Goal: Transaction & Acquisition: Purchase product/service

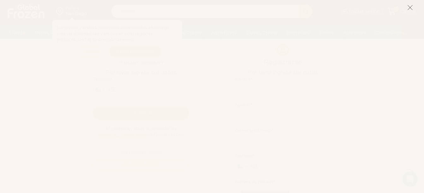
click at [409, 8] on icon at bounding box center [410, 8] width 6 height 6
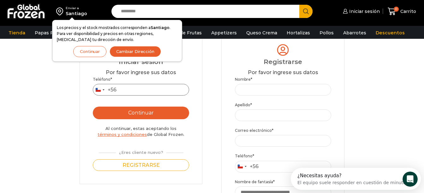
click at [126, 92] on input "Teléfono *" at bounding box center [141, 90] width 96 height 12
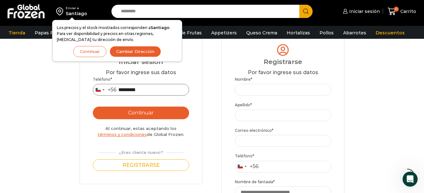
type input "*********"
click at [146, 109] on button "Continuar" at bounding box center [141, 113] width 96 height 13
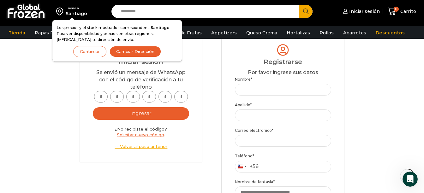
click at [100, 97] on input "text" at bounding box center [101, 97] width 14 height 12
type input "*"
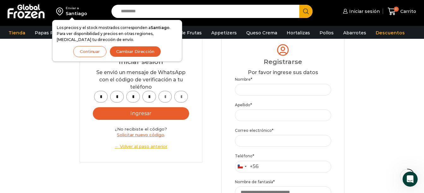
type input "*"
click at [148, 115] on button "Ingresar" at bounding box center [141, 113] width 96 height 13
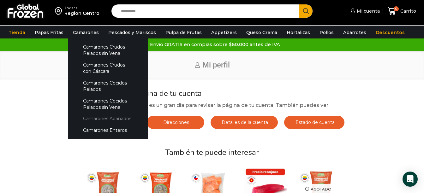
click at [95, 120] on link "Camarones Apanados" at bounding box center [108, 119] width 67 height 12
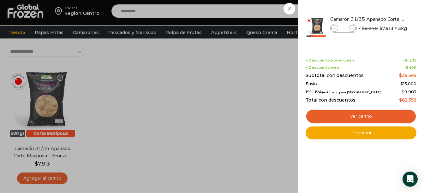
click at [386, 9] on div "1 Carrito 1 1 Shopping Cart *" at bounding box center [402, 11] width 32 height 15
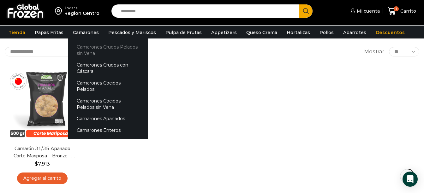
click at [91, 52] on link "Camarones Crudos Pelados sin Vena" at bounding box center [108, 50] width 80 height 18
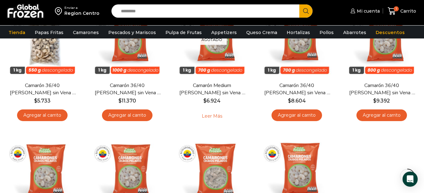
click at [54, 113] on link "Agregar al carrito" at bounding box center [42, 116] width 51 height 12
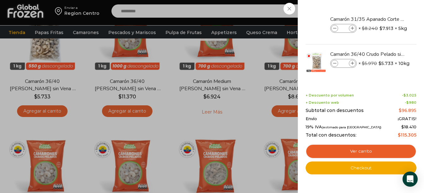
scroll to position [95, 0]
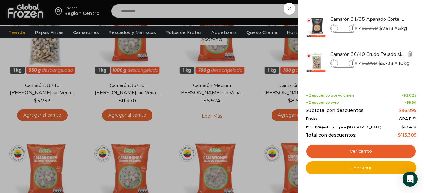
click at [352, 63] on icon at bounding box center [352, 63] width 3 height 3
click at [334, 63] on icon at bounding box center [334, 63] width 3 height 3
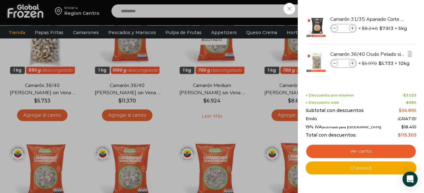
type input "*"
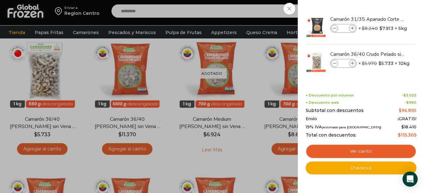
scroll to position [0, 0]
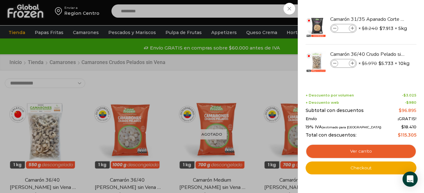
click at [386, 9] on div "2 Carrito 2 2 Shopping Cart *" at bounding box center [402, 11] width 32 height 15
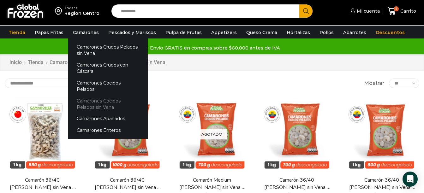
click at [103, 95] on link "Camarones Cocidos Pelados sin Vena" at bounding box center [108, 104] width 80 height 18
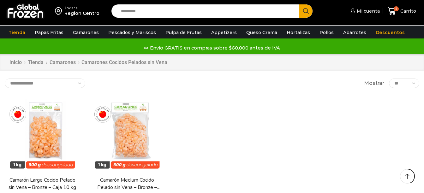
scroll to position [95, 0]
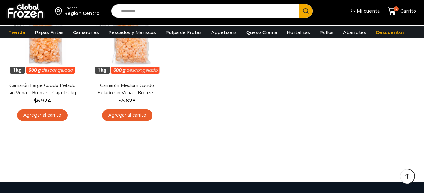
click at [60, 111] on link "Agregar al carrito" at bounding box center [42, 116] width 51 height 12
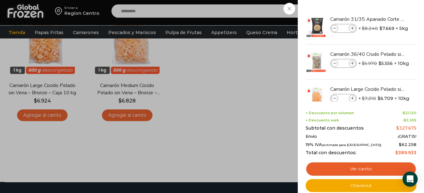
click at [386, 11] on div "6 Carrito 6 6 Shopping Cart *" at bounding box center [402, 11] width 32 height 15
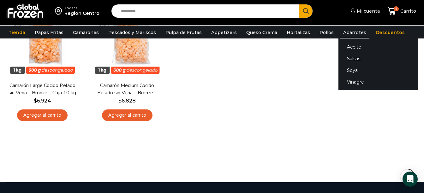
click at [340, 35] on link "Abarrotes" at bounding box center [354, 33] width 29 height 12
click at [344, 46] on link "Aceite" at bounding box center [378, 47] width 80 height 12
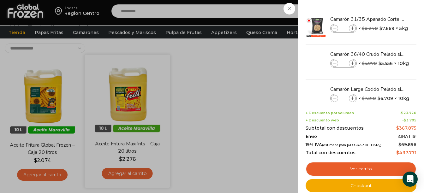
scroll to position [32, 0]
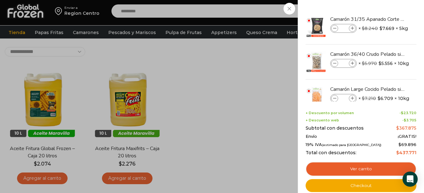
click at [386, 8] on div "7 [GEOGRAPHIC_DATA] 7 7 Shopping Cart *" at bounding box center [402, 11] width 32 height 15
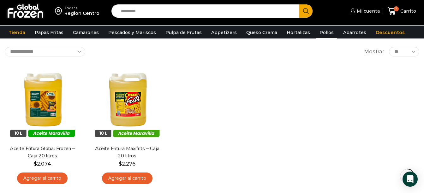
click at [322, 29] on link "Pollos" at bounding box center [326, 33] width 21 height 12
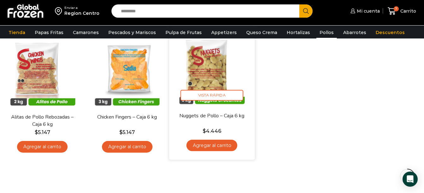
scroll to position [32, 0]
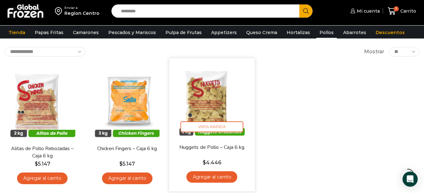
click at [223, 178] on link "Agregar al carrito" at bounding box center [212, 177] width 51 height 12
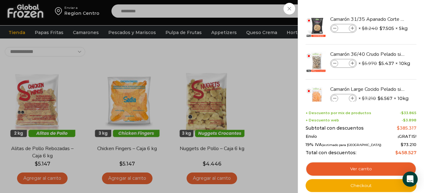
click at [386, 10] on div "8 Carrito 8 8 Shopping Cart *" at bounding box center [402, 11] width 32 height 15
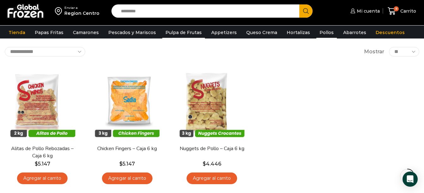
click at [162, 35] on link "Pulpa de Frutas" at bounding box center [183, 33] width 43 height 12
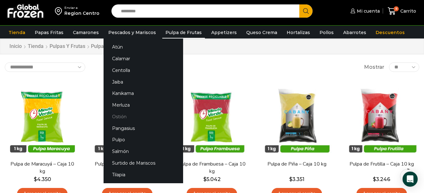
scroll to position [32, 0]
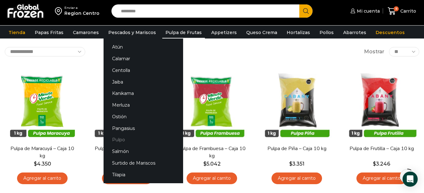
click at [119, 135] on link "Pulpo" at bounding box center [144, 140] width 80 height 12
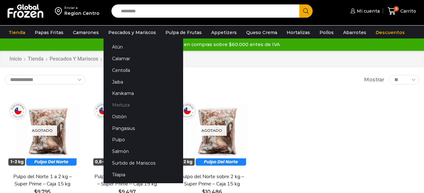
click at [120, 103] on link "Merluza" at bounding box center [144, 105] width 80 height 12
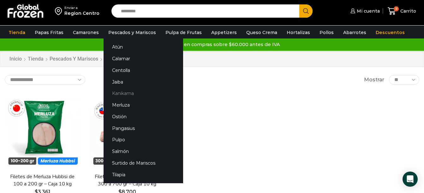
click at [120, 90] on link "Kanikama" at bounding box center [144, 94] width 80 height 12
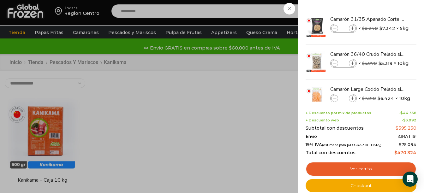
click at [386, 7] on div "9 [GEOGRAPHIC_DATA] 9 9 Shopping Cart *" at bounding box center [402, 11] width 32 height 15
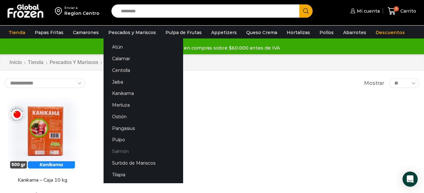
click at [118, 153] on link "Salmón" at bounding box center [144, 152] width 80 height 12
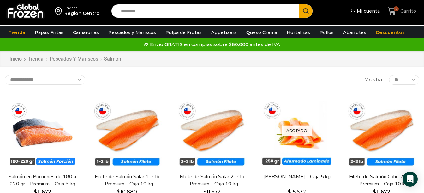
click at [397, 10] on span "9" at bounding box center [396, 8] width 5 height 5
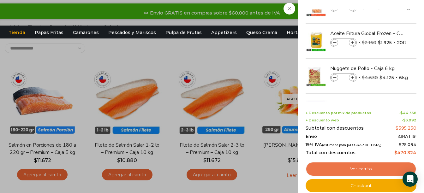
scroll to position [95, 0]
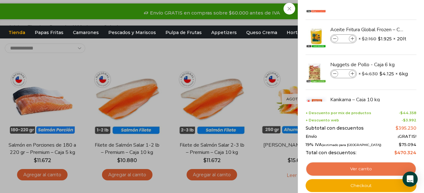
click at [371, 175] on link "Ver carrito" at bounding box center [361, 169] width 111 height 15
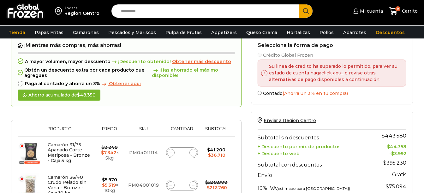
click at [125, 84] on span "Obtener aqui" at bounding box center [125, 84] width 32 height 6
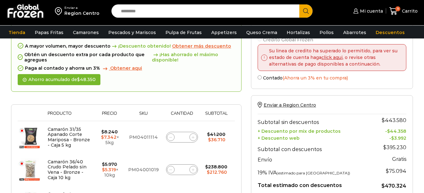
scroll to position [63, 0]
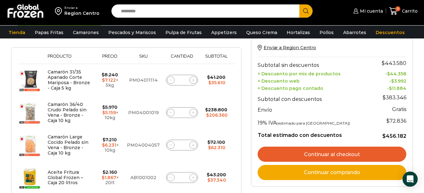
scroll to position [158, 0]
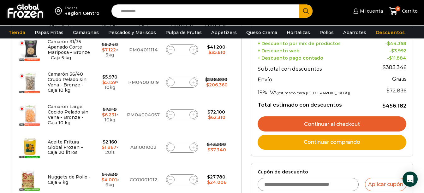
click at [321, 123] on link "Continuar al checkout" at bounding box center [332, 124] width 149 height 15
click at [332, 121] on link "Continuar al checkout" at bounding box center [332, 124] width 149 height 15
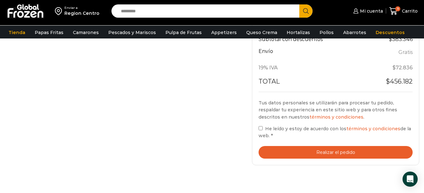
scroll to position [347, 0]
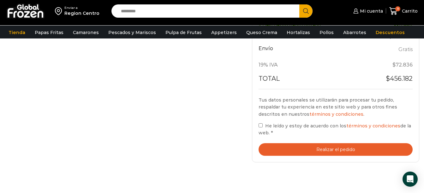
click at [307, 148] on button "Realizar el pedido" at bounding box center [336, 149] width 154 height 13
